Goal: Task Accomplishment & Management: Manage account settings

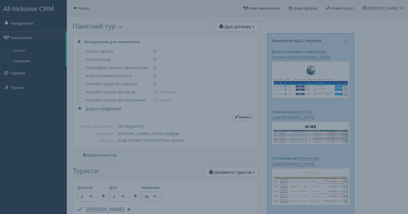
scroll to position [450, 0]
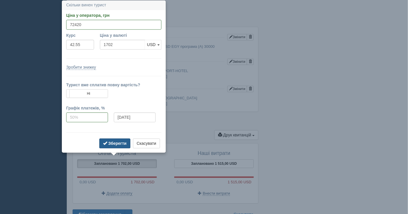
type input "72420"
type input "1702.00"
click at [117, 145] on b "Зберегти" at bounding box center [117, 143] width 18 height 5
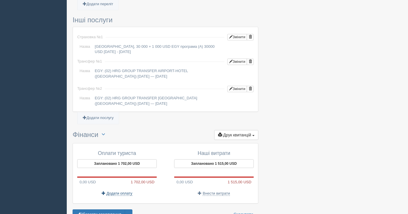
click at [115, 191] on span "Додати оплату" at bounding box center [119, 193] width 26 height 5
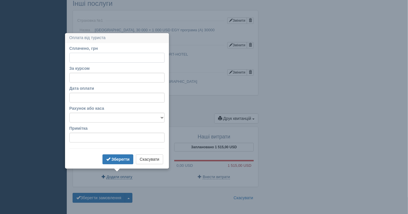
scroll to position [480, 0]
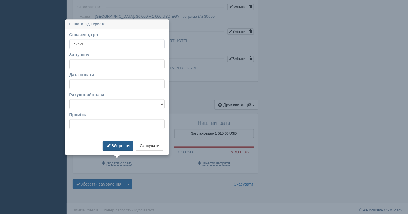
type input "72420"
click at [119, 146] on b "Зберегти" at bounding box center [120, 146] width 18 height 5
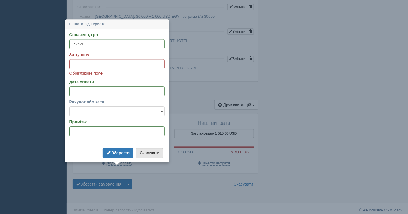
click at [147, 150] on button "Скасувати" at bounding box center [149, 153] width 27 height 10
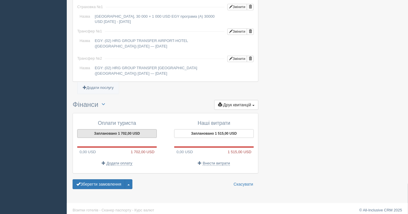
click at [129, 129] on button "Заплановано 1 702,00 USD" at bounding box center [116, 133] width 79 height 9
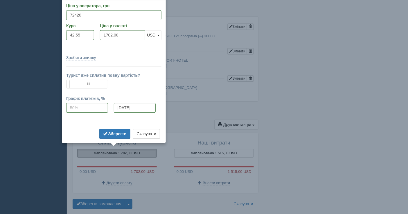
scroll to position [450, 0]
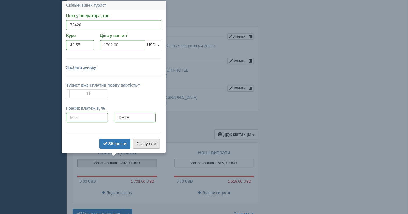
click at [146, 145] on button "Скасувати" at bounding box center [146, 144] width 27 height 10
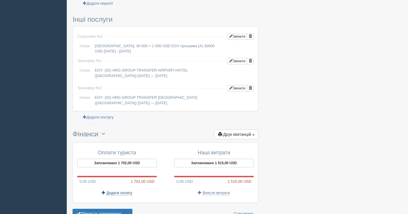
click at [125, 191] on span "Додати оплату" at bounding box center [119, 193] width 26 height 5
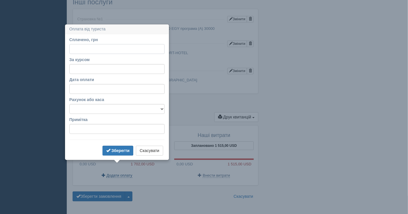
scroll to position [480, 0]
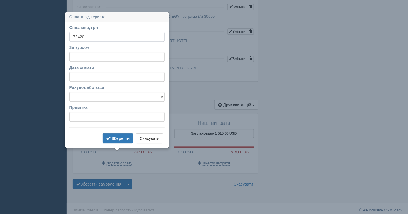
type input "72420"
click at [103, 55] on input "За курсом" at bounding box center [116, 57] width 95 height 10
type input "42.55"
click at [123, 97] on select "Банківський рахунок Готівкова каса" at bounding box center [116, 97] width 95 height 10
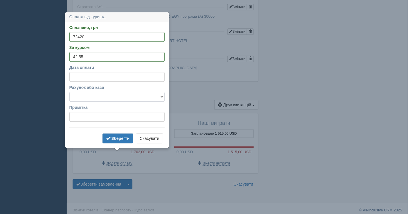
select select "1597"
click at [69, 92] on select "Банківський рахунок Готівкова каса" at bounding box center [116, 97] width 95 height 10
click at [122, 137] on b "Зберегти" at bounding box center [120, 138] width 18 height 5
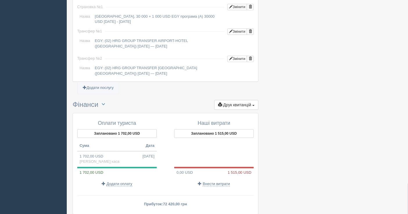
click at [106, 130] on button "Заплановано 1 702,00 USD" at bounding box center [116, 133] width 79 height 9
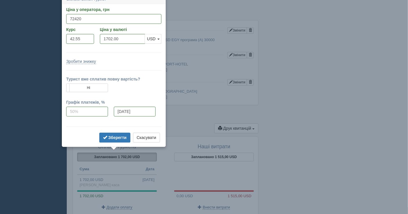
scroll to position [450, 0]
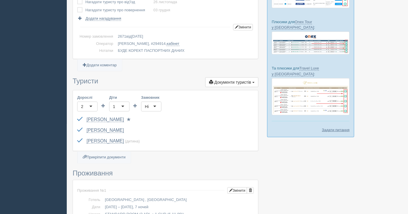
scroll to position [0, 0]
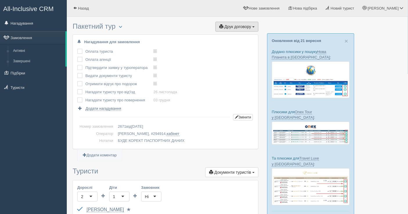
click at [236, 23] on button "Друк договору Друк" at bounding box center [236, 27] width 43 height 10
click at [227, 36] on link "[PERSON_NAME]" at bounding box center [235, 37] width 46 height 10
click at [24, 38] on link "Замовлення" at bounding box center [32, 37] width 65 height 13
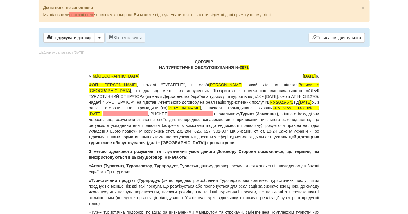
click at [250, 69] on p "ДОГОВІР НА ТУРИСТИЧНЕ ОБСЛУГОВУВАННЯ № 2671" at bounding box center [204, 65] width 230 height 12
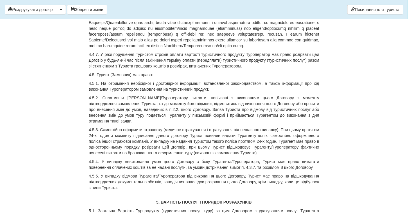
scroll to position [2208, 0]
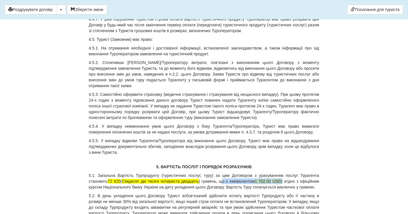
drag, startPoint x: 282, startPoint y: 203, endPoint x: 223, endPoint y: 202, distance: 59.5
click at [223, 190] on p "5.1. Загальна Вартість Турпродукту (туристичних послуг, туру) за цим Договором …" at bounding box center [204, 181] width 230 height 17
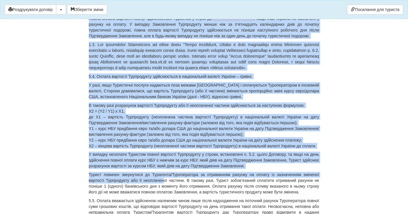
scroll to position [2488, 0]
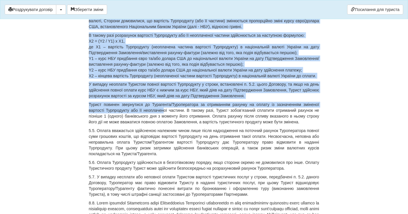
drag, startPoint x: 225, startPoint y: 202, endPoint x: 221, endPoint y: 55, distance: 147.4
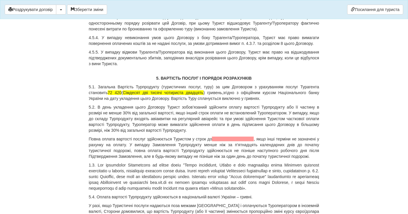
scroll to position [2304, 0]
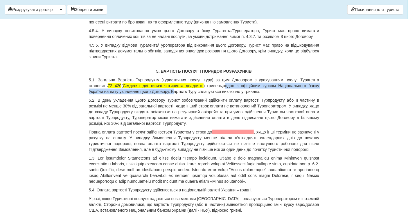
drag, startPoint x: 227, startPoint y: 108, endPoint x: 171, endPoint y: 116, distance: 56.6
click at [171, 95] on p "5.1. Загальна Вартість Турпродукту (туристичних послуг, туру) за цим Договором …" at bounding box center [204, 85] width 230 height 17
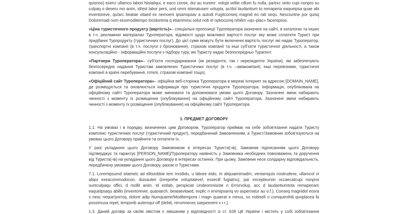
scroll to position [0, 0]
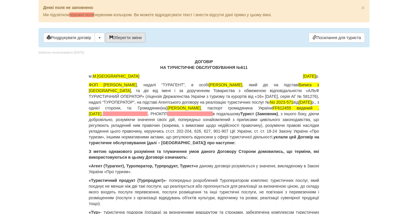
click at [133, 37] on button "Зберегти зміни" at bounding box center [126, 38] width 40 height 10
click at [99, 36] on button "button" at bounding box center [100, 38] width 10 height 10
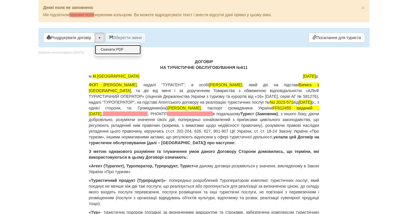
click at [102, 50] on link "Скачати PDF" at bounding box center [118, 50] width 46 height 10
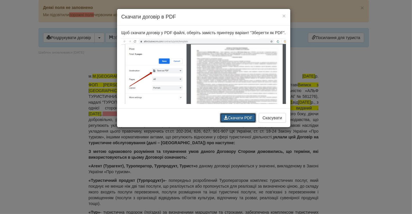
click at [231, 117] on button "Скачати PDF" at bounding box center [238, 118] width 36 height 10
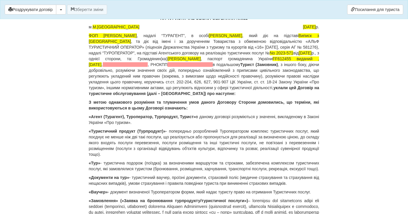
scroll to position [32, 0]
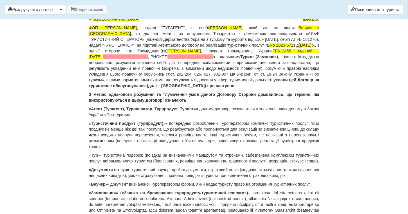
click at [0, 112] on body "× Деякі поля не заповнено Ми підсвітили порожні поля червоним кольором. Ви може…" at bounding box center [204, 75] width 408 height 214
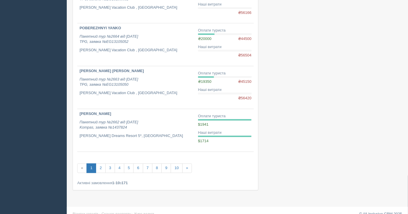
scroll to position [347, 0]
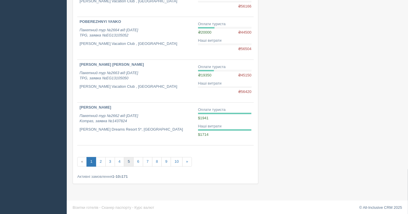
click at [128, 159] on link "5" at bounding box center [129, 163] width 10 height 10
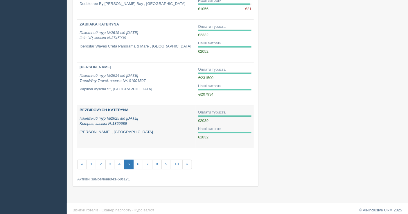
scroll to position [347, 0]
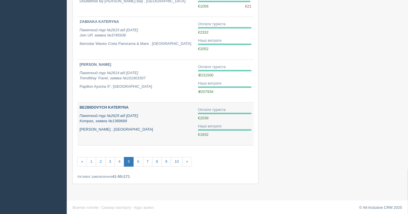
click at [140, 127] on p "Baia Salima Kemer , Туреччина" at bounding box center [136, 130] width 114 height 6
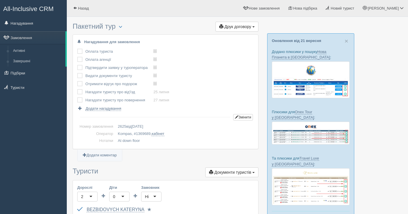
scroll to position [193, 0]
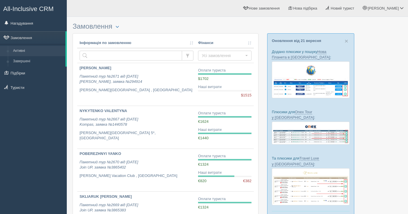
scroll to position [346, 0]
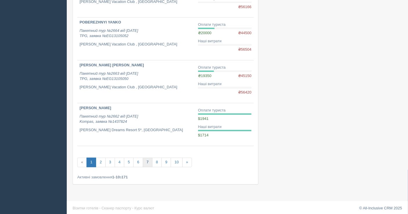
click at [144, 158] on link "7" at bounding box center [148, 163] width 10 height 10
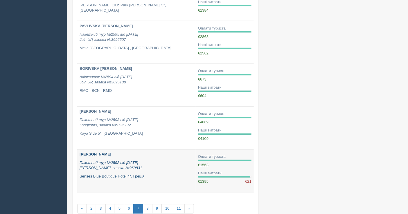
scroll to position [322, 0]
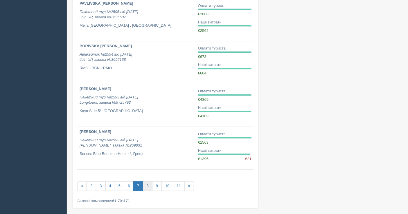
click at [145, 184] on link "8" at bounding box center [148, 187] width 10 height 10
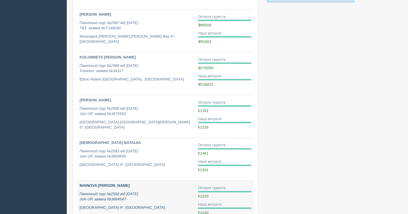
scroll to position [347, 0]
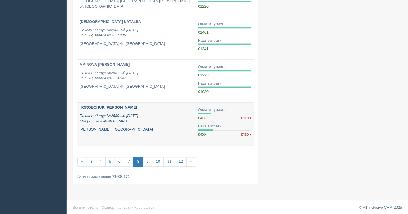
click at [144, 117] on p "Пакетний тур №2580 від [DATE] Kompas, заявка №1335473" at bounding box center [136, 119] width 114 height 11
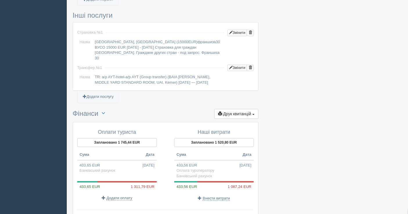
scroll to position [504, 0]
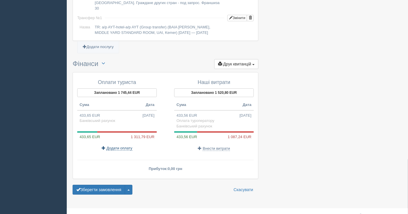
click at [115, 146] on span "Додати оплату" at bounding box center [119, 148] width 26 height 5
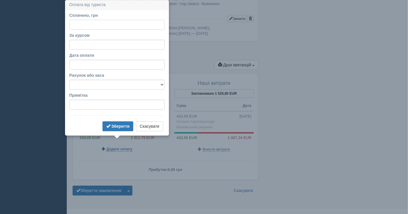
scroll to position [503, 0]
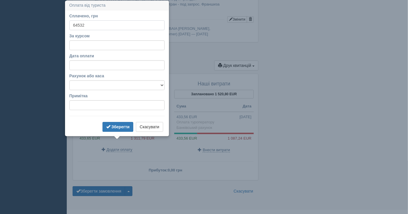
type input "64532"
click at [90, 41] on input "За курсом" at bounding box center [116, 45] width 95 height 10
type input "50.22"
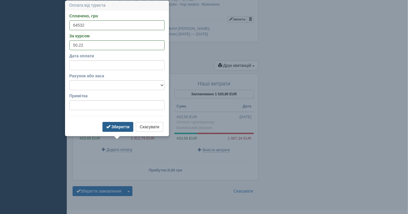
click at [121, 126] on b "Зберегти" at bounding box center [120, 127] width 18 height 5
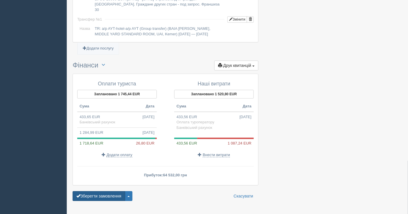
click at [100, 191] on button "Зберегти замовлення" at bounding box center [99, 196] width 53 height 10
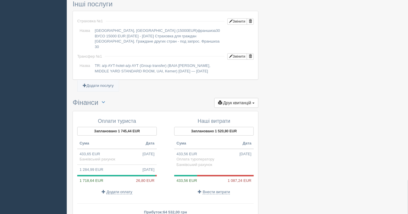
scroll to position [515, 0]
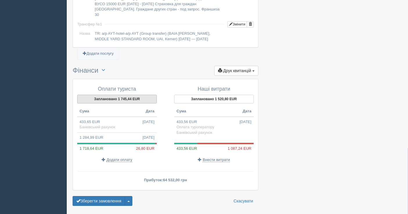
click at [122, 95] on button "Заплановано 1 745,44 EUR" at bounding box center [116, 99] width 79 height 9
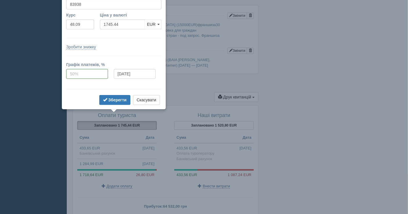
scroll to position [469, 0]
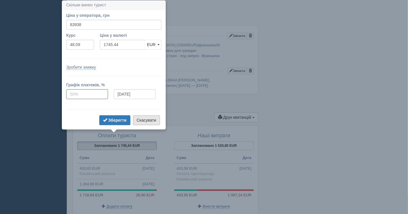
click at [148, 120] on button "Скасувати" at bounding box center [146, 120] width 27 height 10
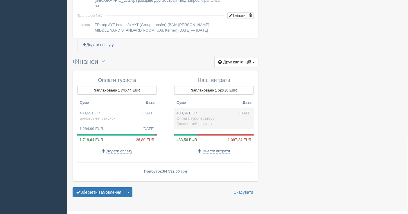
scroll to position [526, 0]
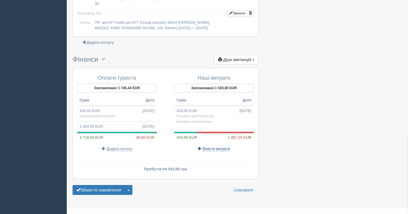
click at [214, 147] on span "Внести витрати" at bounding box center [215, 149] width 27 height 5
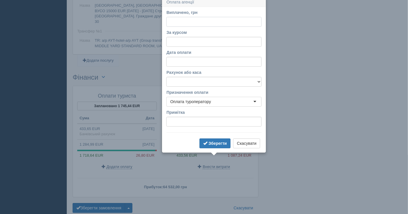
scroll to position [505, 0]
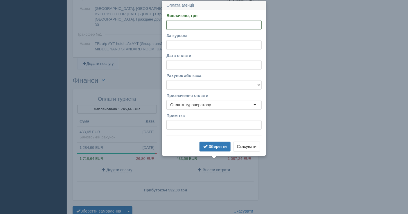
paste input "76364.96"
type input "76364.96"
click at [188, 43] on input "За курсом" at bounding box center [213, 45] width 95 height 10
type input "50.22"
click at [214, 142] on button "Зберегти" at bounding box center [214, 147] width 31 height 10
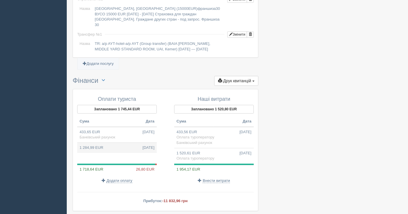
click at [105, 143] on td "1 284,99 EUR 27.09.2025" at bounding box center [116, 148] width 79 height 10
type input "64532.00"
type input "50.22"
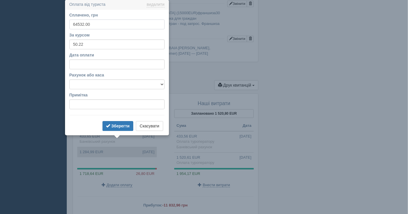
scroll to position [500, 0]
click at [147, 125] on button "Скасувати" at bounding box center [149, 127] width 27 height 10
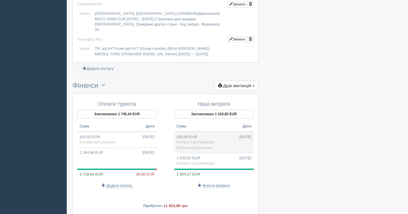
drag, startPoint x: 124, startPoint y: 132, endPoint x: 175, endPoint y: 137, distance: 51.3
click at [124, 132] on td "433,65 EUR 22.05.2025 Банківський рахунок" at bounding box center [116, 140] width 79 height 16
type input "20850.00"
type input "48.08"
select select "1598"
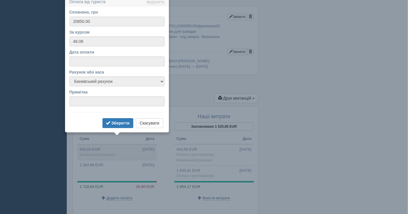
scroll to position [485, 0]
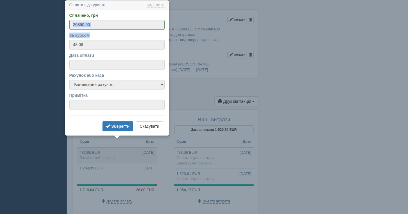
click at [104, 29] on form "Сплачено, грн 20850.00 За курсом 48.08 Дата оплати Рахунок або каса Банківський…" at bounding box center [116, 72] width 95 height 120
click at [159, 124] on button "Скасувати" at bounding box center [149, 127] width 27 height 10
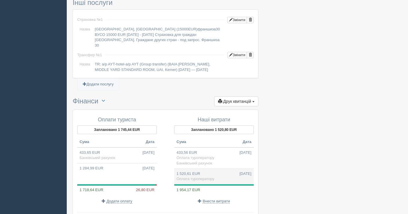
drag, startPoint x: 196, startPoint y: 160, endPoint x: 196, endPoint y: 163, distance: 3.2
click at [196, 169] on td "1 520,61 EUR 27.09.2025 Оплата туроператору" at bounding box center [213, 177] width 79 height 16
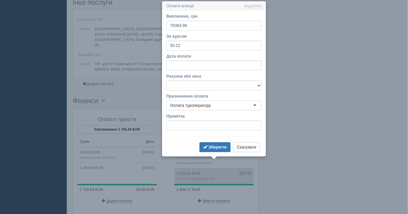
scroll to position [486, 0]
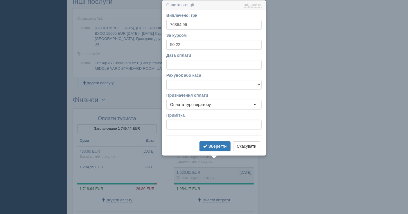
drag, startPoint x: 193, startPoint y: 26, endPoint x: 158, endPoint y: 26, distance: 34.8
paste input "55489.96"
type input "55489.96"
drag, startPoint x: 220, startPoint y: 150, endPoint x: 218, endPoint y: 88, distance: 61.8
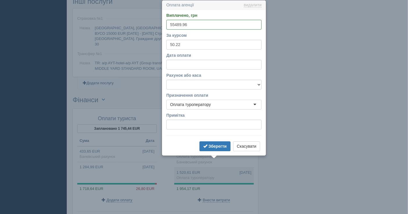
click at [219, 99] on form "Виплачено, грн 55489.96 За курсом 50.22 Дата оплати Рахунок або каса Банківськи…" at bounding box center [213, 82] width 95 height 140
drag, startPoint x: 218, startPoint y: 86, endPoint x: 214, endPoint y: 89, distance: 4.6
click at [218, 86] on select "Банківський рахунок Готівкова каса" at bounding box center [213, 85] width 95 height 10
select select "1598"
click at [166, 80] on select "Банківський рахунок Готівкова каса" at bounding box center [213, 85] width 95 height 10
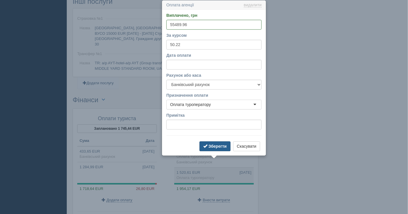
click at [213, 144] on b "Зберегти" at bounding box center [217, 146] width 18 height 5
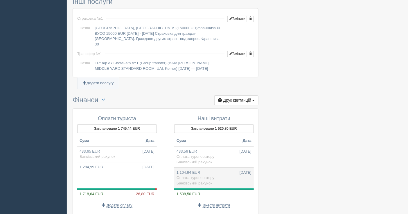
scroll to position [543, 0]
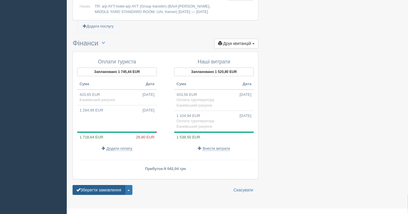
click at [96, 185] on button "Зберегти замовлення" at bounding box center [99, 190] width 53 height 10
